Goal: Task Accomplishment & Management: Use online tool/utility

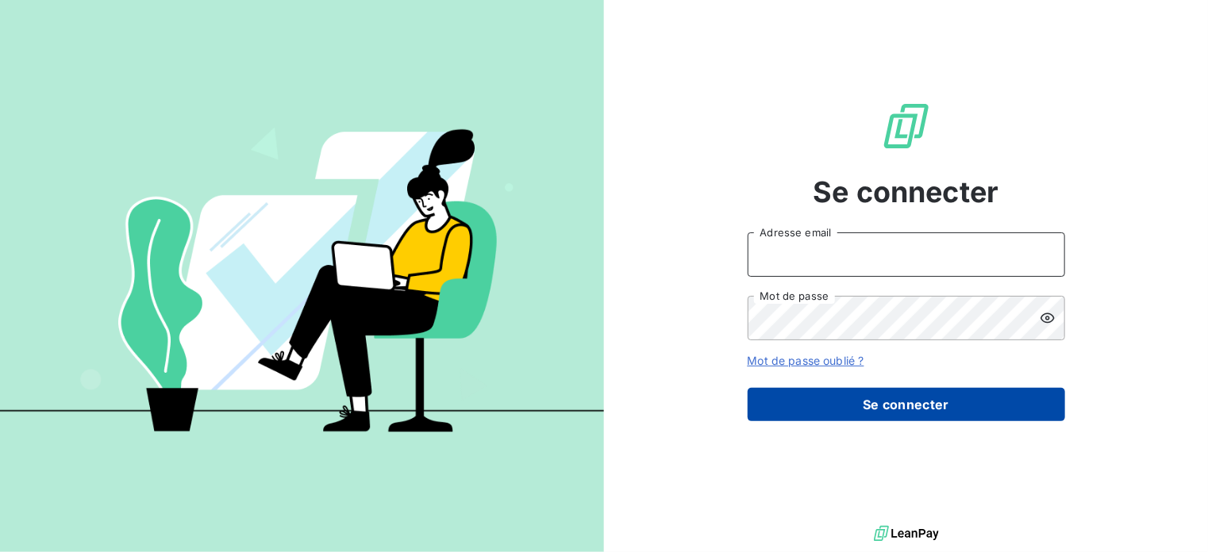
type input "[EMAIL_ADDRESS][DOMAIN_NAME]"
click at [894, 396] on button "Se connecter" at bounding box center [906, 404] width 317 height 33
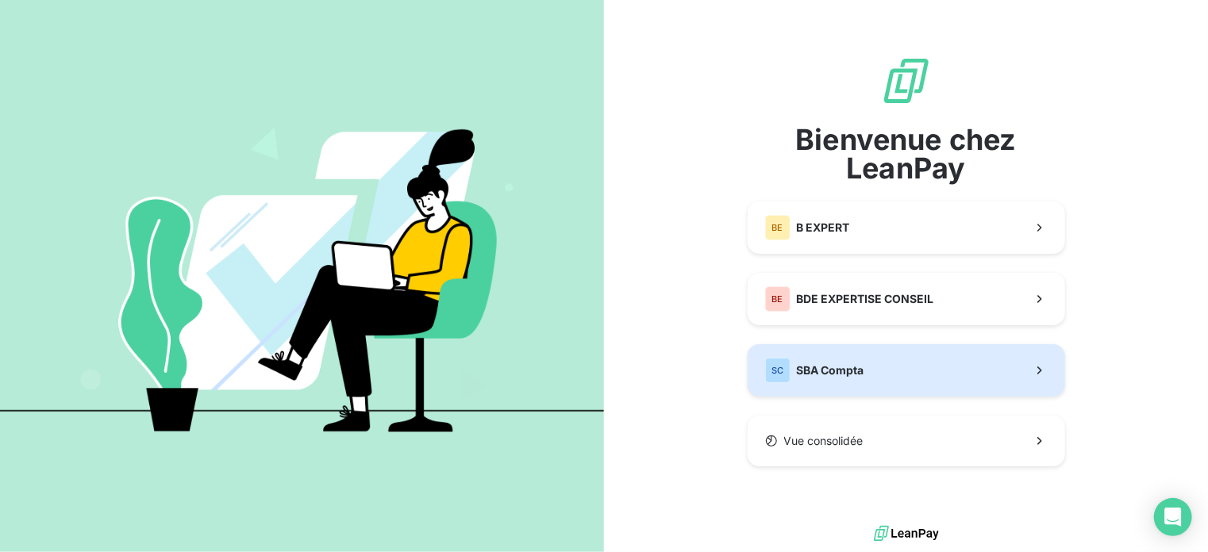
click at [847, 360] on div "SC SBA Compta" at bounding box center [814, 370] width 99 height 25
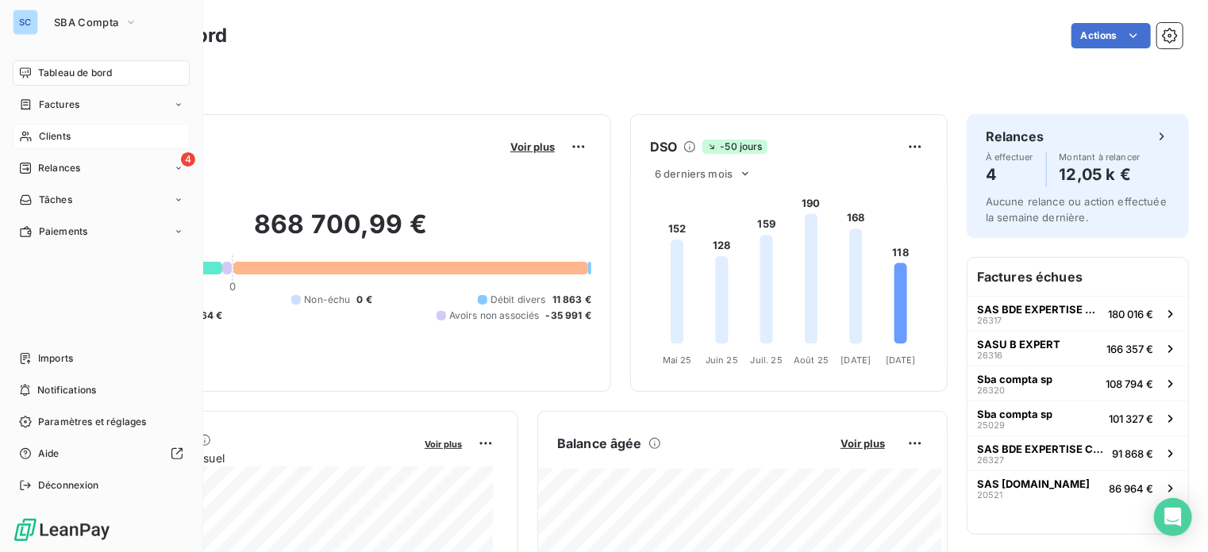
click at [60, 134] on span "Clients" at bounding box center [55, 136] width 32 height 14
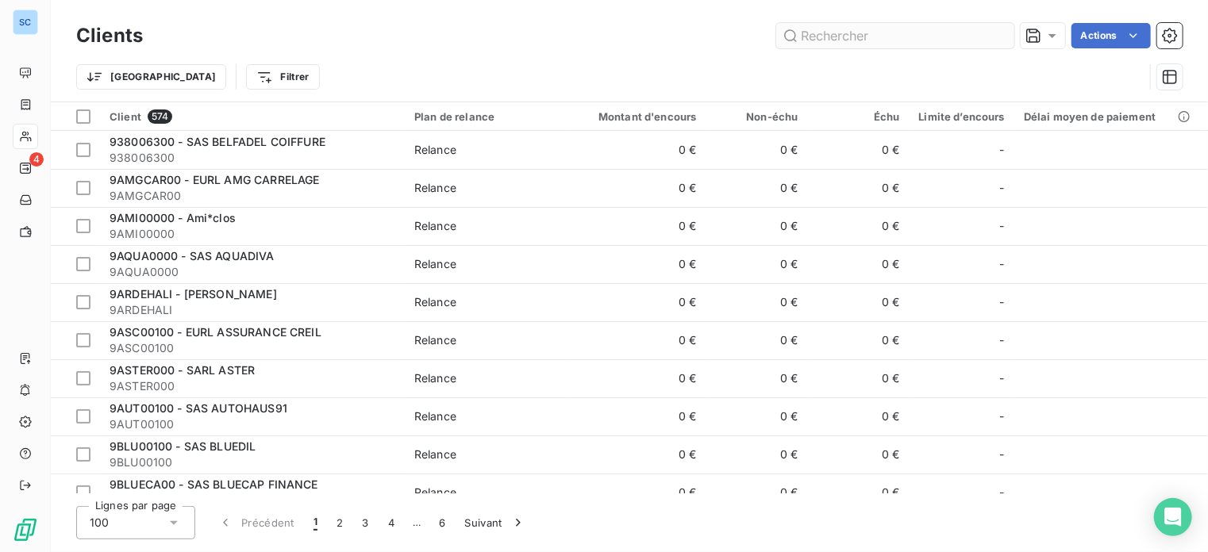
click at [863, 36] on input "text" at bounding box center [895, 35] width 238 height 25
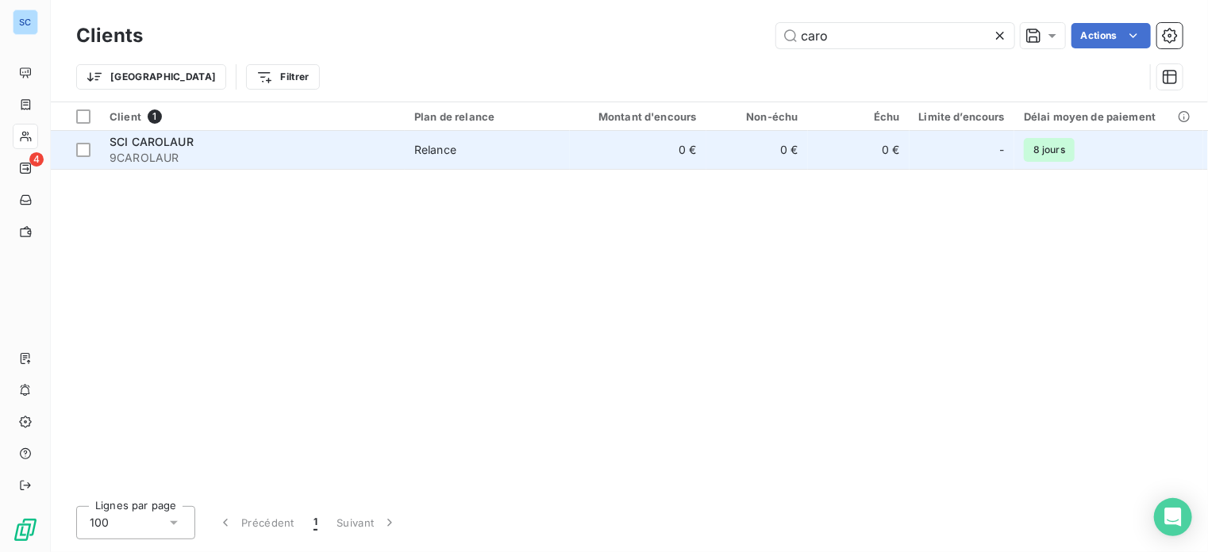
type input "caro"
click at [139, 152] on span "9CAROLAUR" at bounding box center [253, 158] width 286 height 16
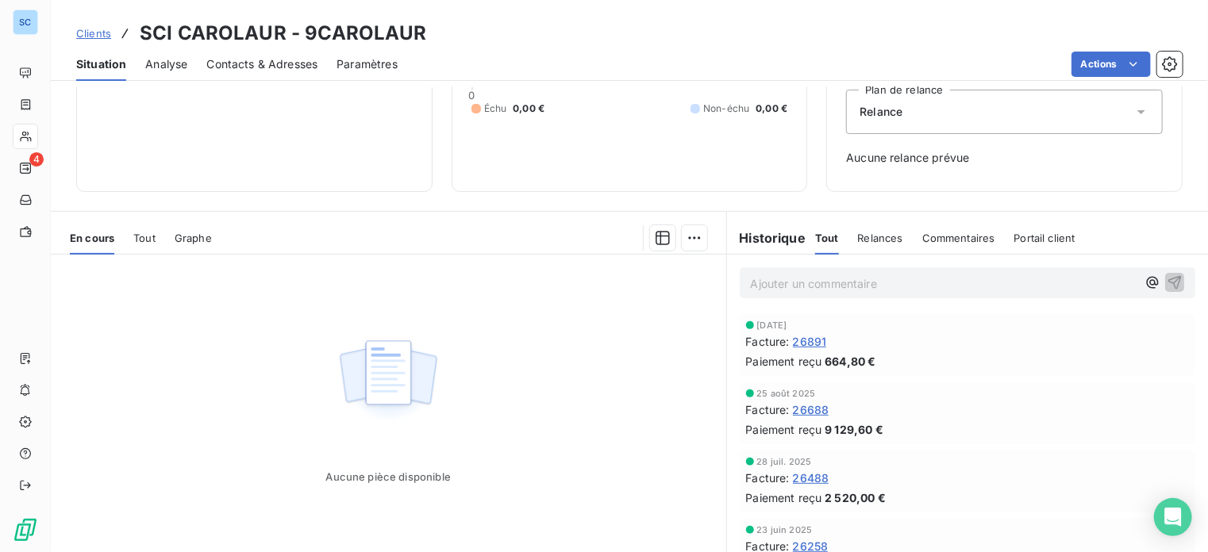
scroll to position [178, 0]
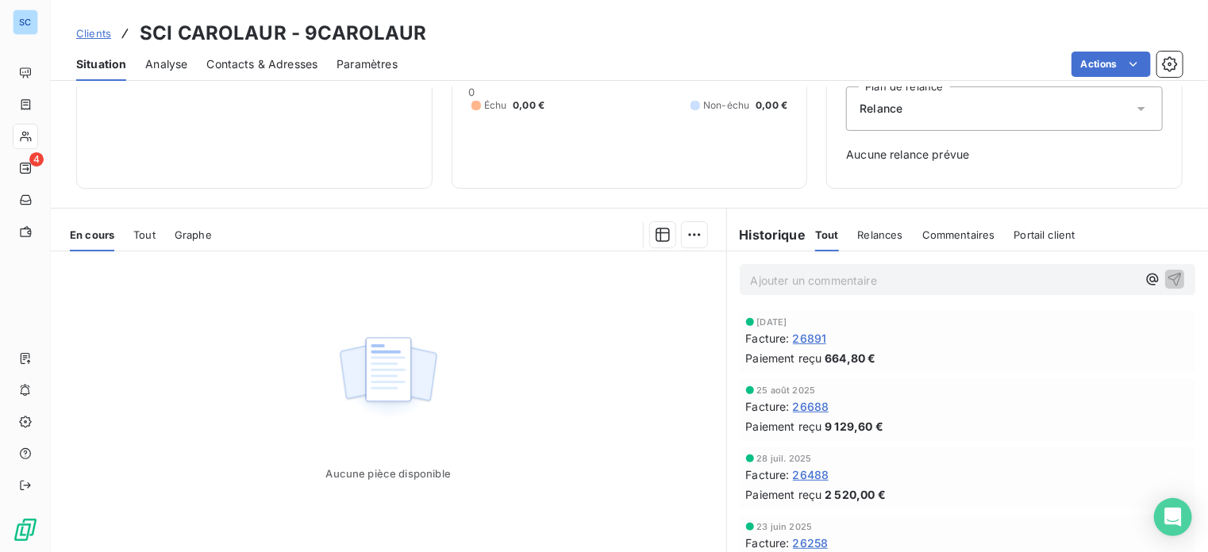
click at [142, 231] on span "Tout" at bounding box center [144, 235] width 22 height 13
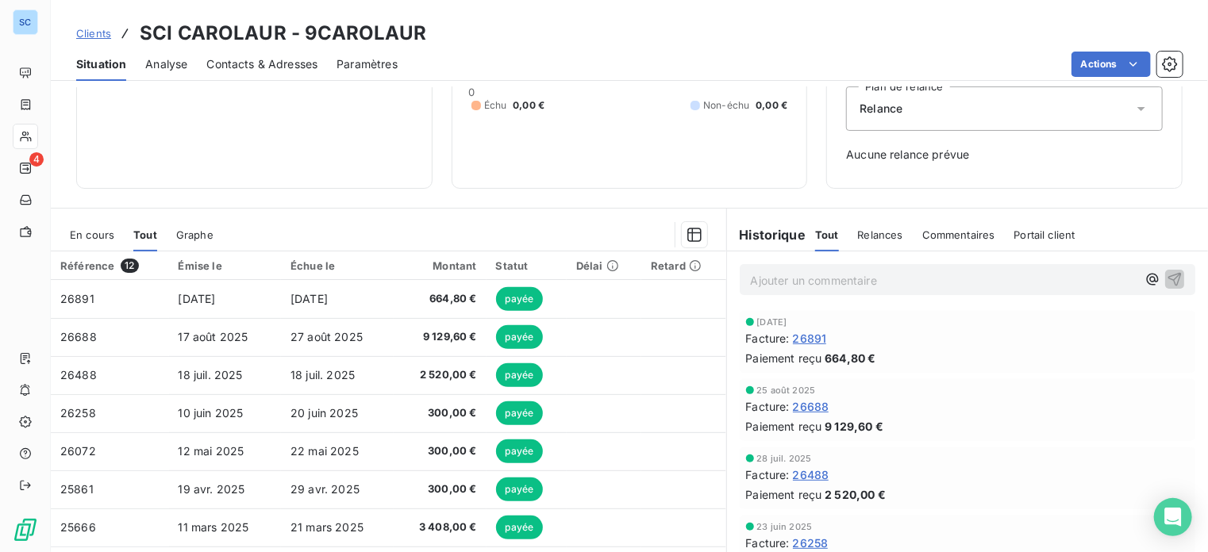
scroll to position [0, 0]
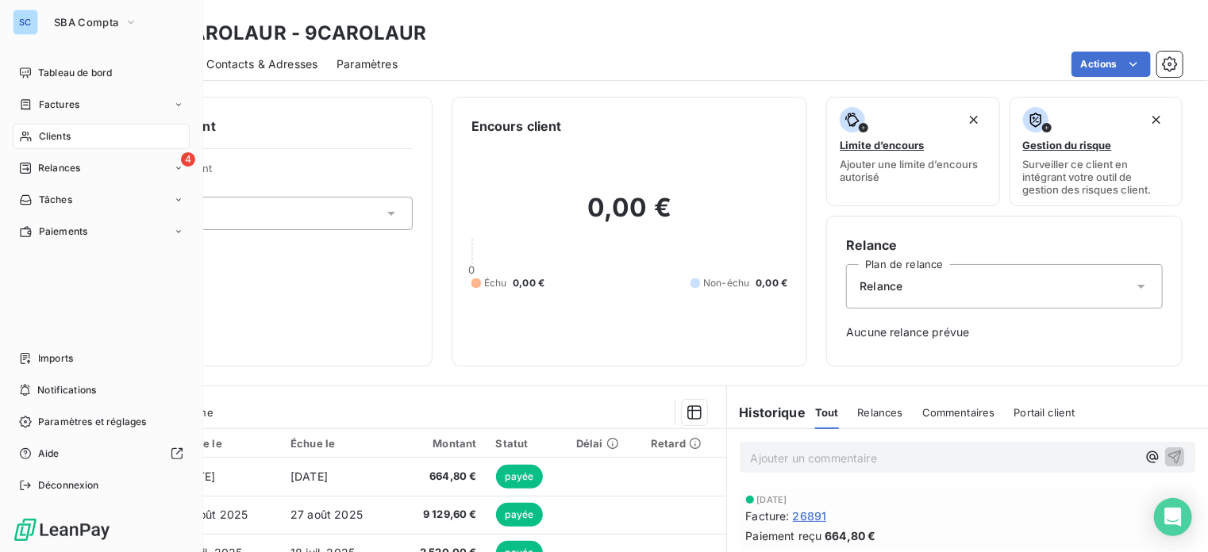
click at [40, 136] on span "Clients" at bounding box center [55, 136] width 32 height 14
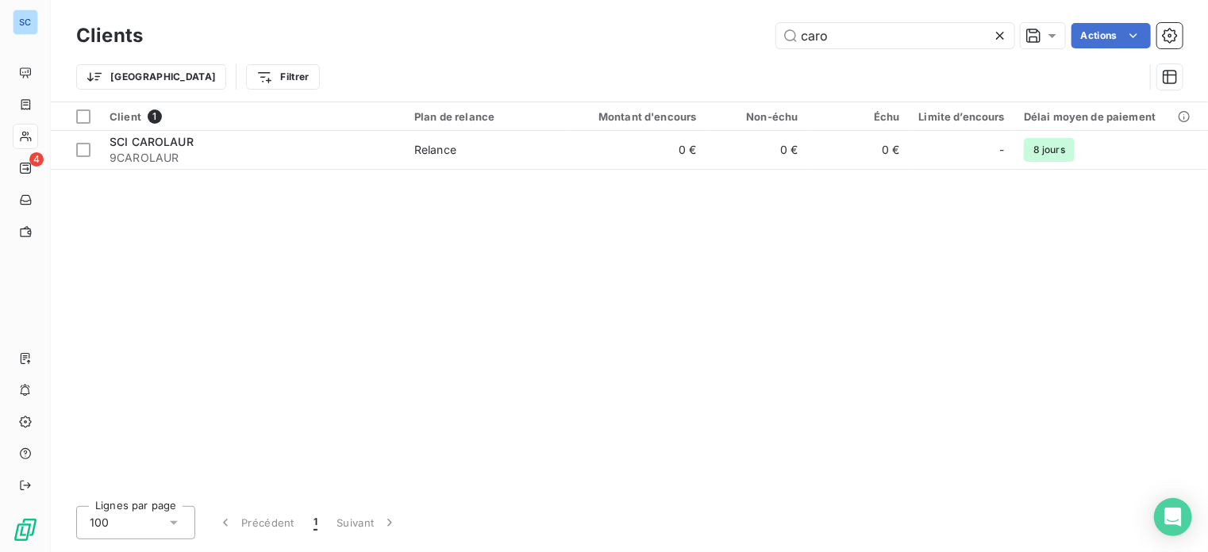
drag, startPoint x: 787, startPoint y: 35, endPoint x: 704, endPoint y: 37, distance: 83.4
click at [704, 37] on div "caro Actions" at bounding box center [672, 35] width 1021 height 25
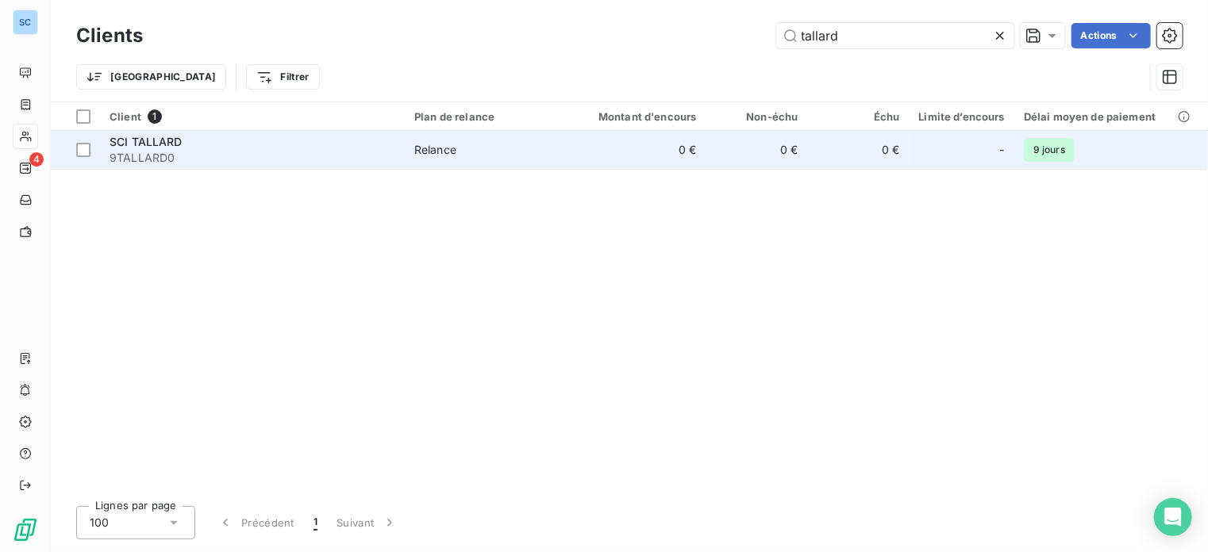
type input "tallard"
click at [184, 144] on div "SCI TALLARD" at bounding box center [253, 142] width 286 height 16
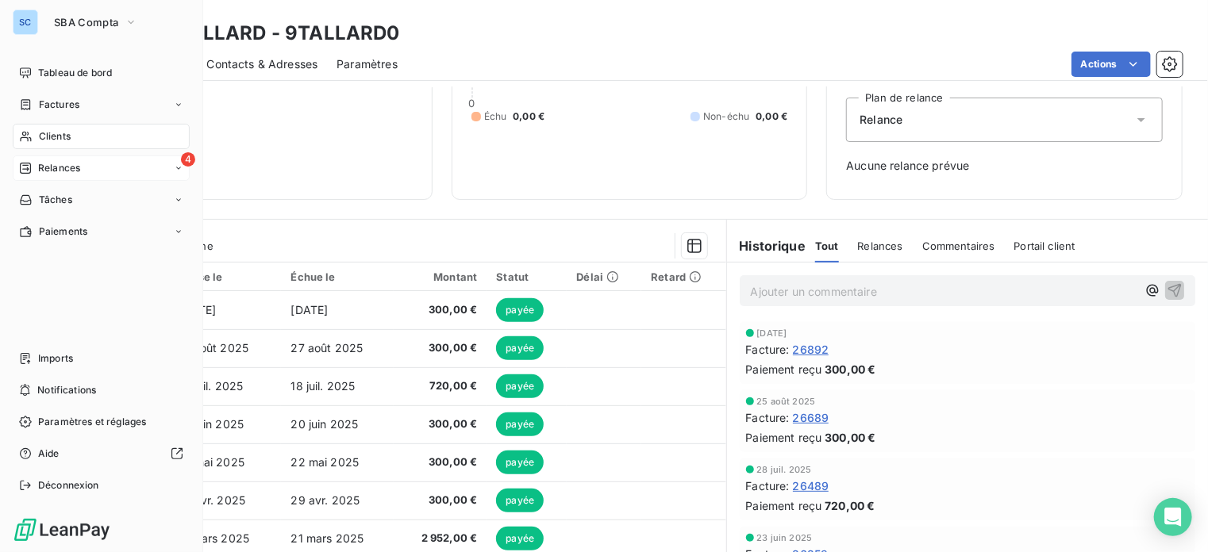
click at [24, 164] on icon at bounding box center [25, 168] width 11 height 11
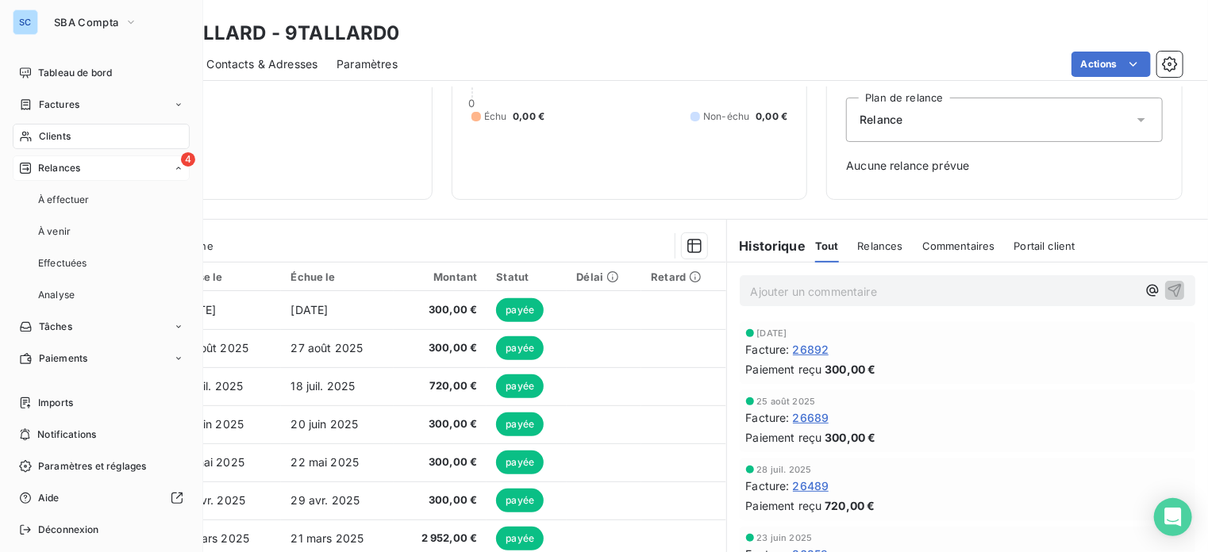
click at [136, 156] on div "4 Relances" at bounding box center [101, 168] width 177 height 25
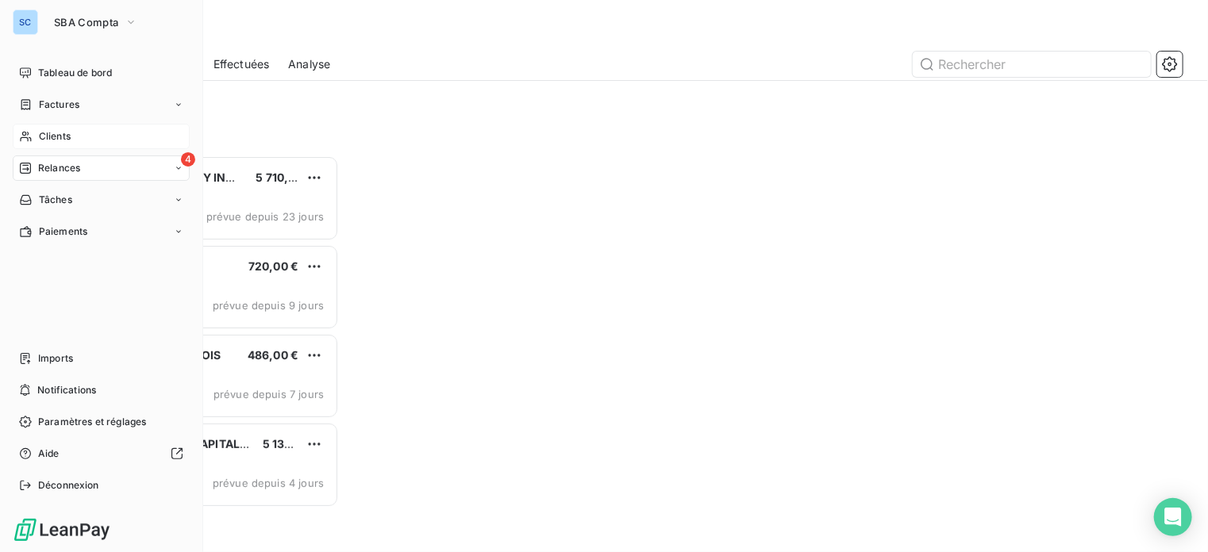
scroll to position [384, 251]
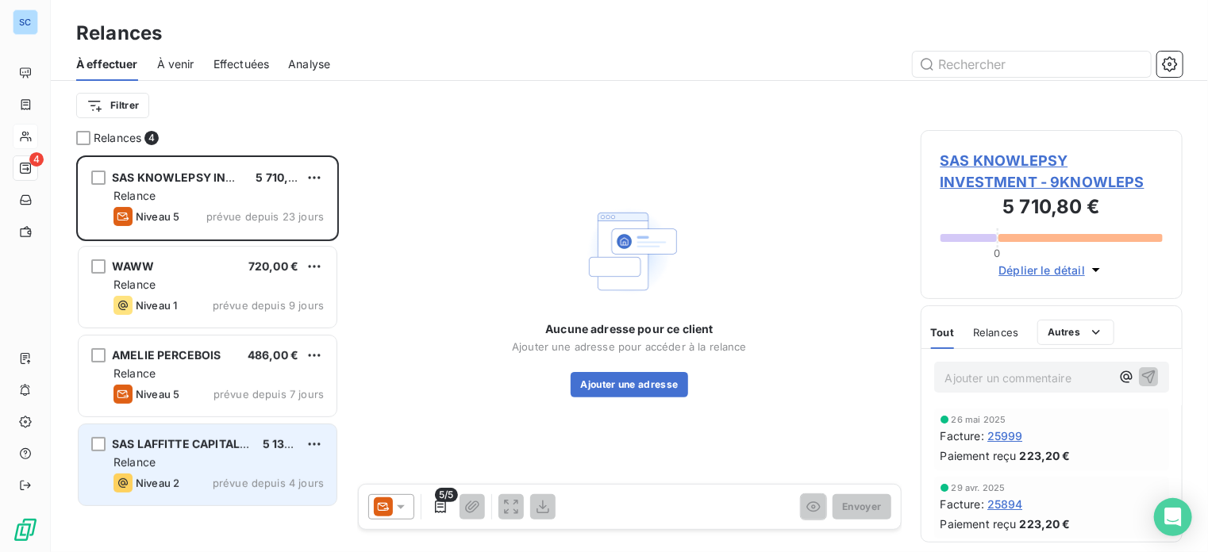
click at [257, 446] on div "SAS [PERSON_NAME] CAPITAL MANAGEMENT 5 131,40 €" at bounding box center [218, 444] width 210 height 14
